Goal: Transaction & Acquisition: Book appointment/travel/reservation

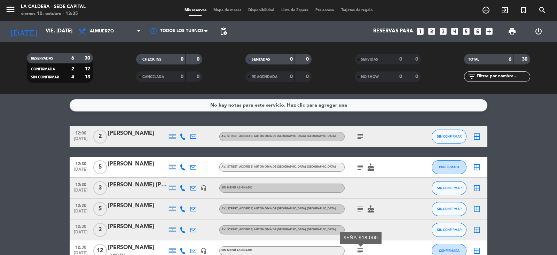
scroll to position [41, 0]
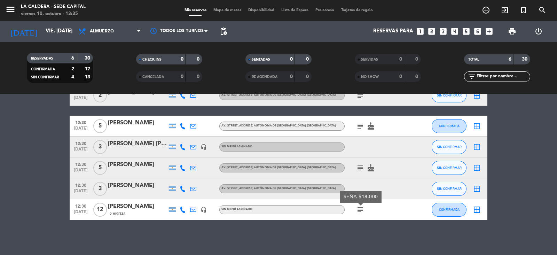
click at [59, 33] on input "vie. [DATE]" at bounding box center [75, 31] width 67 height 13
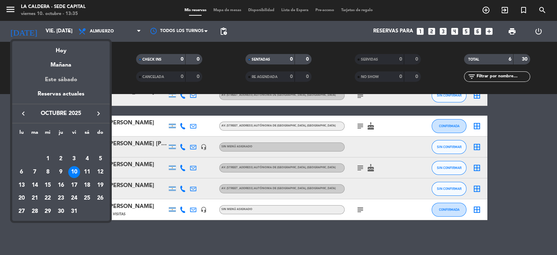
click at [63, 78] on div "Este sábado" at bounding box center [60, 79] width 97 height 19
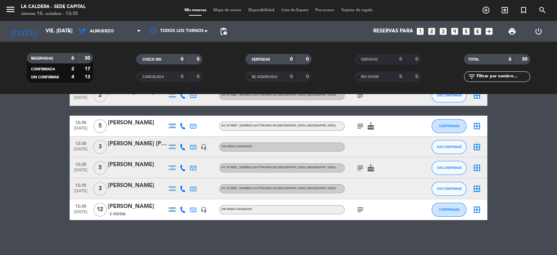
type input "sáb. [DATE]"
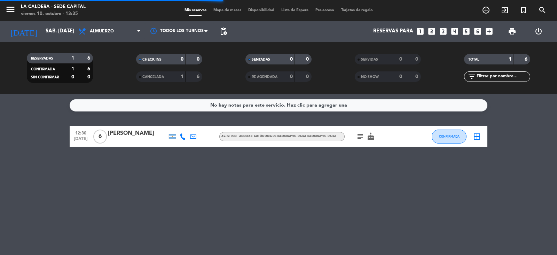
scroll to position [0, 0]
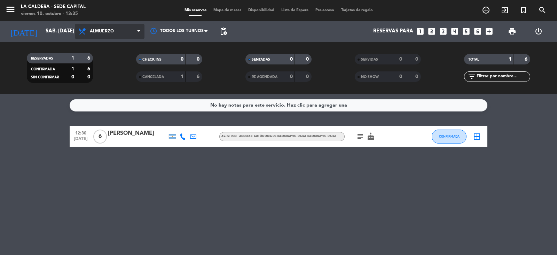
click at [136, 32] on span "Almuerzo" at bounding box center [110, 31] width 70 height 15
click at [111, 95] on ng-component "menu [PERSON_NAME] - Sede Capital viernes 10. octubre - 13:35 Mis reservas Mapa…" at bounding box center [278, 127] width 557 height 255
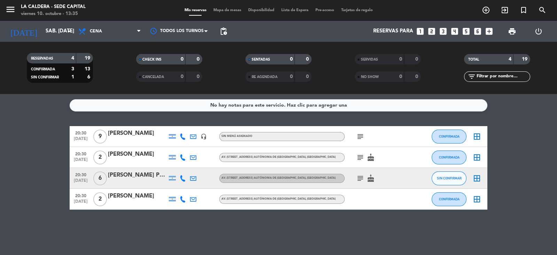
click at [478, 33] on icon "looks_6" at bounding box center [477, 31] width 9 height 9
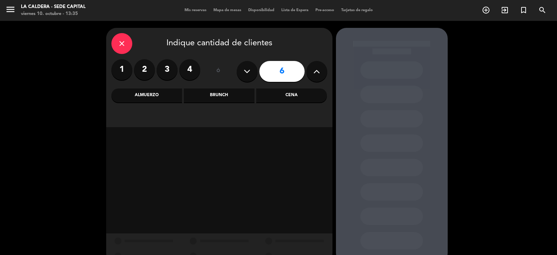
click at [287, 100] on div "Cena" at bounding box center [291, 95] width 71 height 14
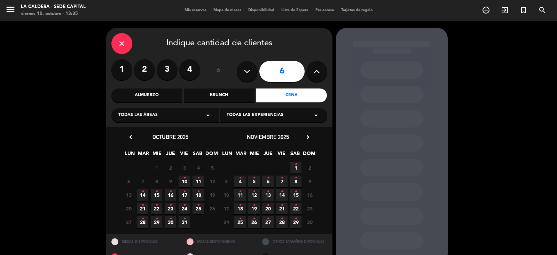
click at [195, 182] on span "11 •" at bounding box center [198, 180] width 11 height 11
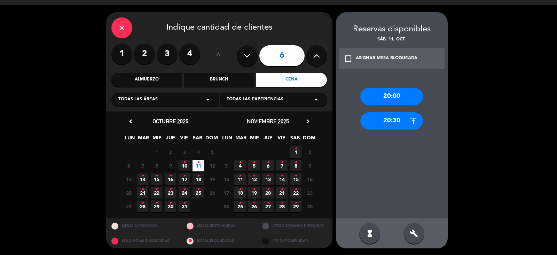
click at [409, 118] on div "20:30" at bounding box center [391, 120] width 63 height 17
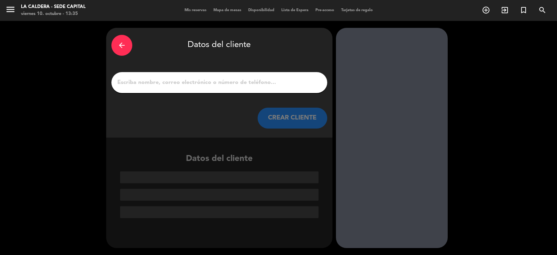
scroll to position [0, 0]
click at [221, 84] on input "1" at bounding box center [219, 83] width 205 height 10
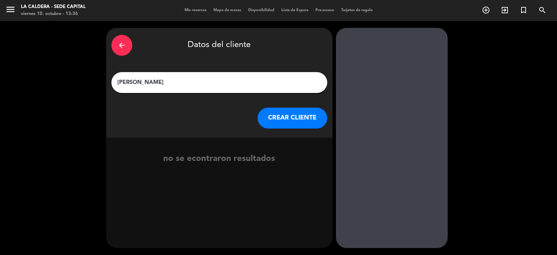
type input "[PERSON_NAME]"
click at [292, 123] on button "CREAR CLIENTE" at bounding box center [293, 118] width 70 height 21
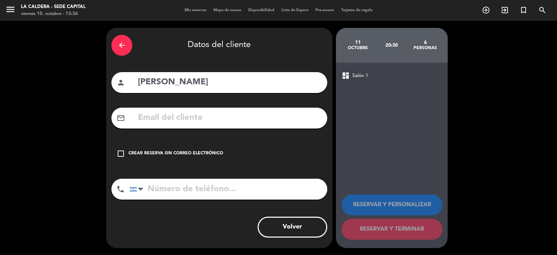
click at [220, 194] on input "tel" at bounding box center [228, 189] width 198 height 21
type input "1140431011"
click at [172, 156] on div "Crear reserva sin correo electrónico" at bounding box center [175, 153] width 95 height 7
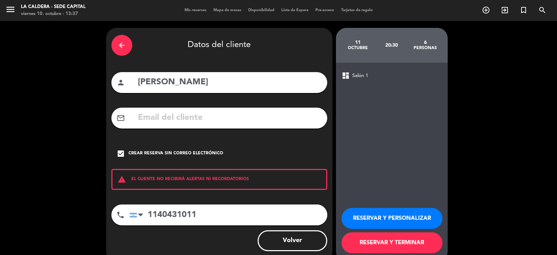
click at [414, 240] on button "RESERVAR Y TERMINAR" at bounding box center [391, 242] width 101 height 21
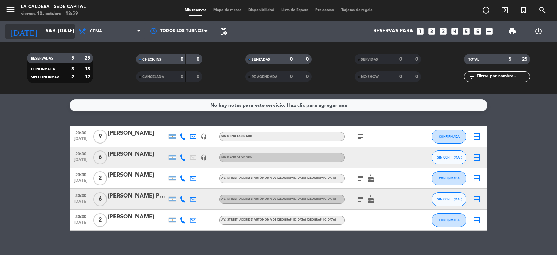
click at [68, 30] on icon "arrow_drop_down" at bounding box center [69, 31] width 8 height 8
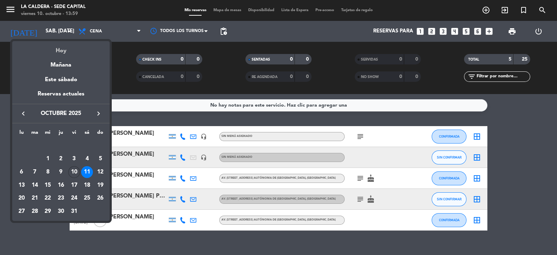
click at [66, 50] on div "Hoy" at bounding box center [60, 48] width 97 height 14
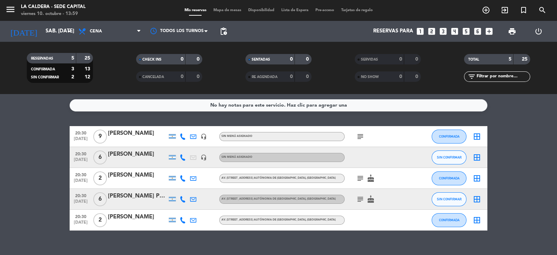
type input "vie. [DATE]"
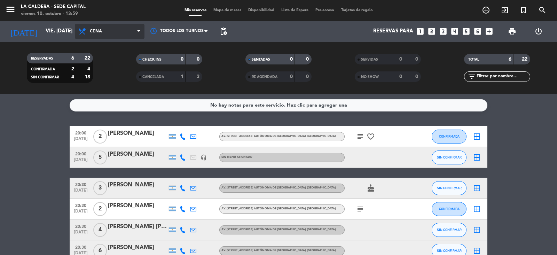
click at [134, 36] on span "Cena" at bounding box center [110, 31] width 70 height 15
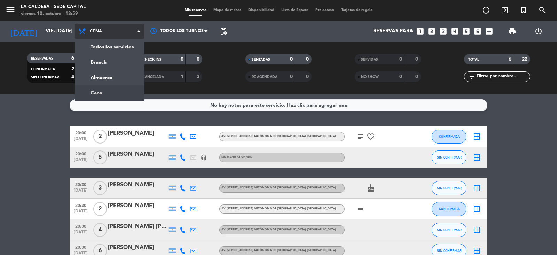
click at [115, 95] on ng-component "menu [PERSON_NAME] - Sede Capital viernes 10. octubre - 13:59 Mis reservas Mapa…" at bounding box center [278, 127] width 557 height 255
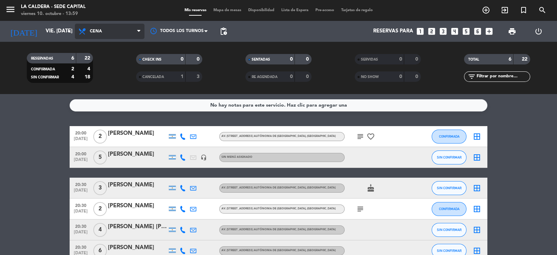
click at [137, 31] on span "Cena" at bounding box center [110, 31] width 70 height 15
click at [129, 73] on div "menu [PERSON_NAME] - Sede Capital viernes 10. octubre - 13:59 Mis reservas Mapa…" at bounding box center [278, 47] width 557 height 94
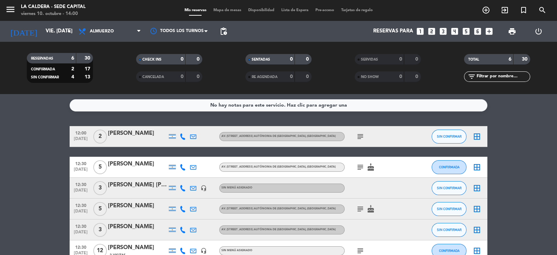
click at [356, 136] on icon "subject" at bounding box center [360, 136] width 8 height 8
click at [360, 169] on icon "subject" at bounding box center [360, 167] width 8 height 8
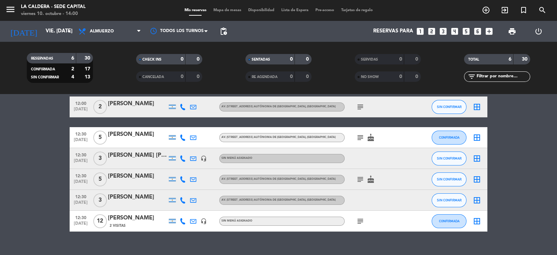
scroll to position [41, 0]
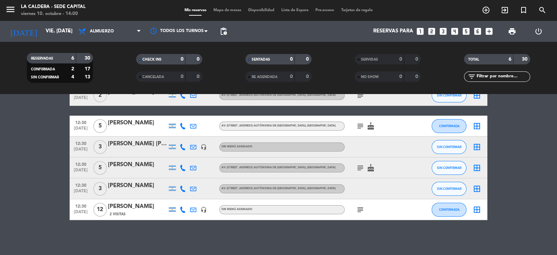
click at [363, 169] on icon "subject" at bounding box center [360, 168] width 8 height 8
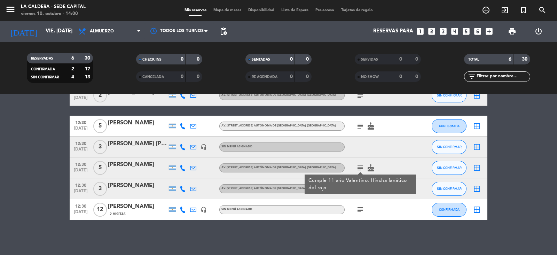
click at [363, 169] on icon "subject" at bounding box center [360, 168] width 8 height 8
